Goal: Register for event/course

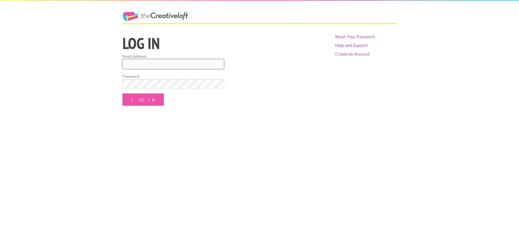
click at [207, 64] on input "Email Address" at bounding box center [174, 64] width 102 height 10
type input "Beberoncarati@gmail.com"
click at [123, 93] on input "Log In" at bounding box center [143, 99] width 41 height 12
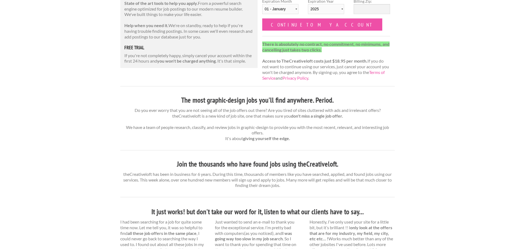
scroll to position [108, 0]
